Goal: Information Seeking & Learning: Learn about a topic

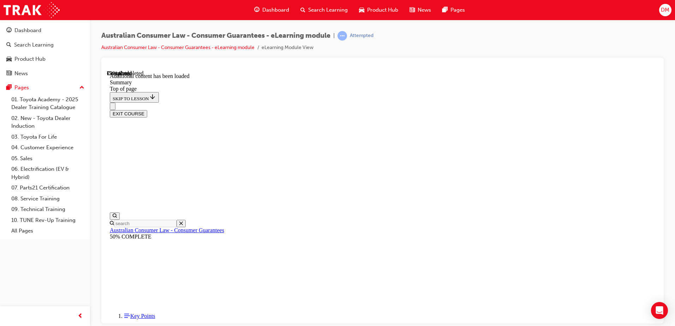
scroll to position [224, 0]
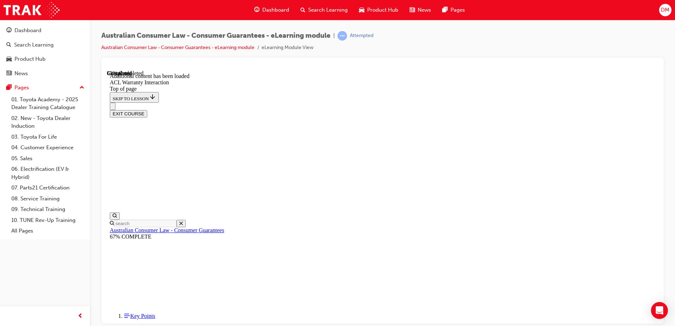
scroll to position [426, 0]
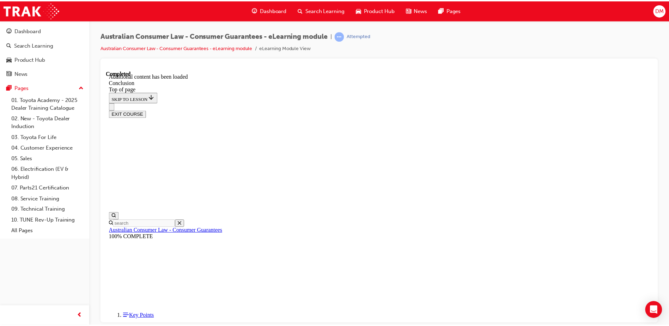
scroll to position [52, 0]
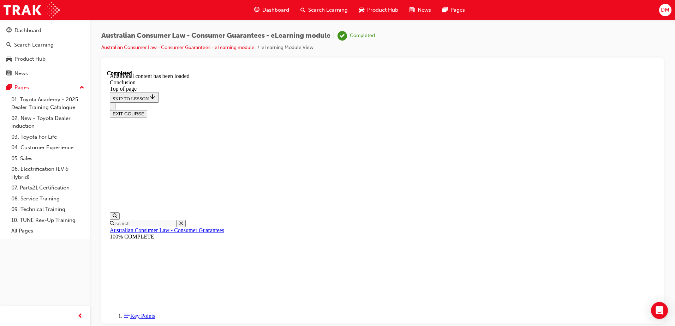
click at [147, 110] on button "EXIT COURSE" at bounding box center [128, 113] width 37 height 7
click at [221, 47] on link "Australian Consumer Law - Consumer Guarantees - eLearning module" at bounding box center [177, 47] width 153 height 6
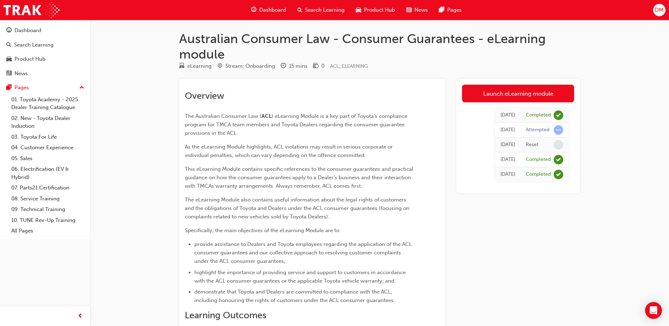
click at [370, 199] on span "The eLearning Module also contains useful information about the legal rights of…" at bounding box center [298, 208] width 226 height 23
